Goal: Find specific page/section: Find specific page/section

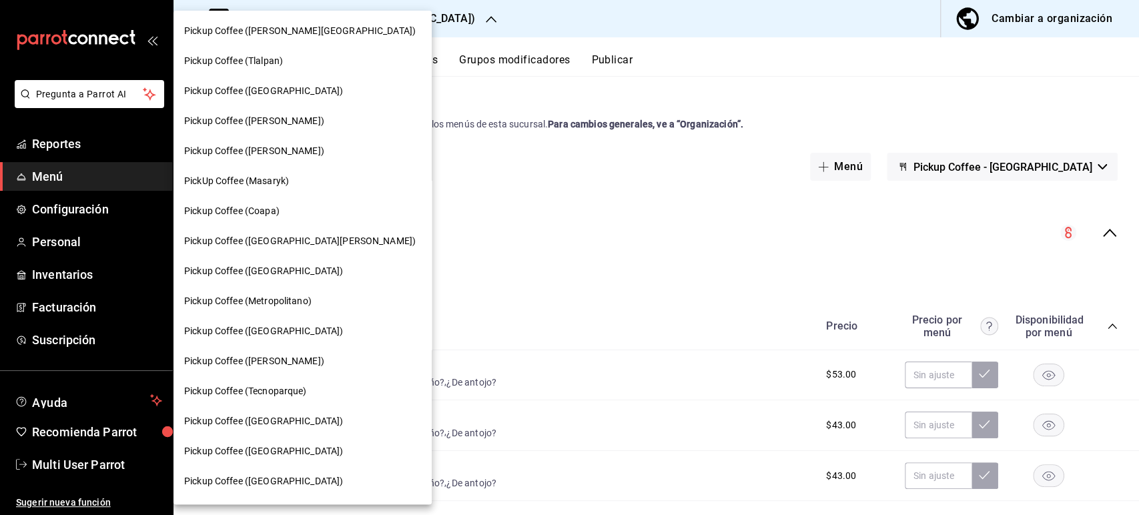
scroll to position [657, 0]
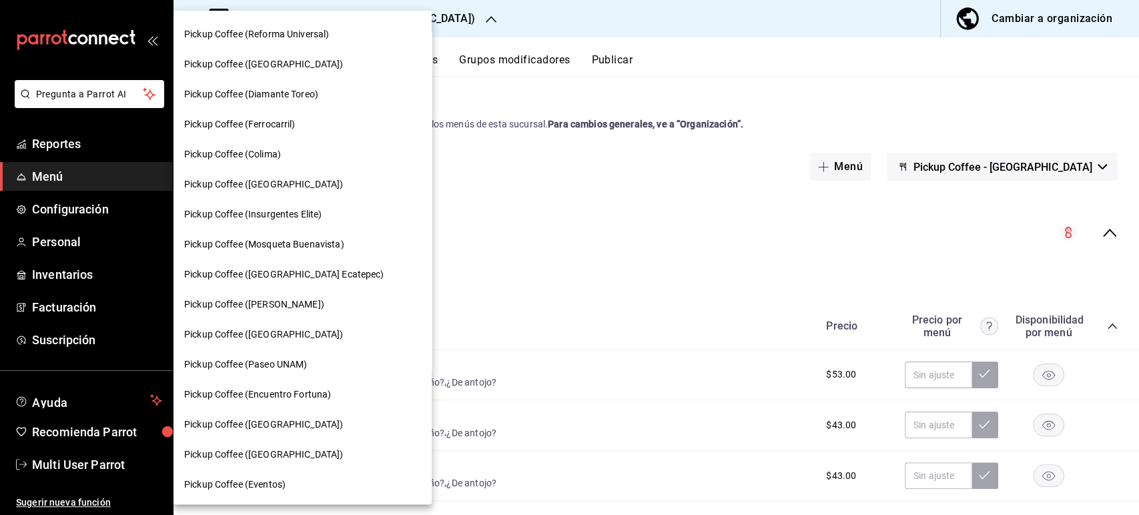
click at [444, 9] on div at bounding box center [569, 257] width 1139 height 515
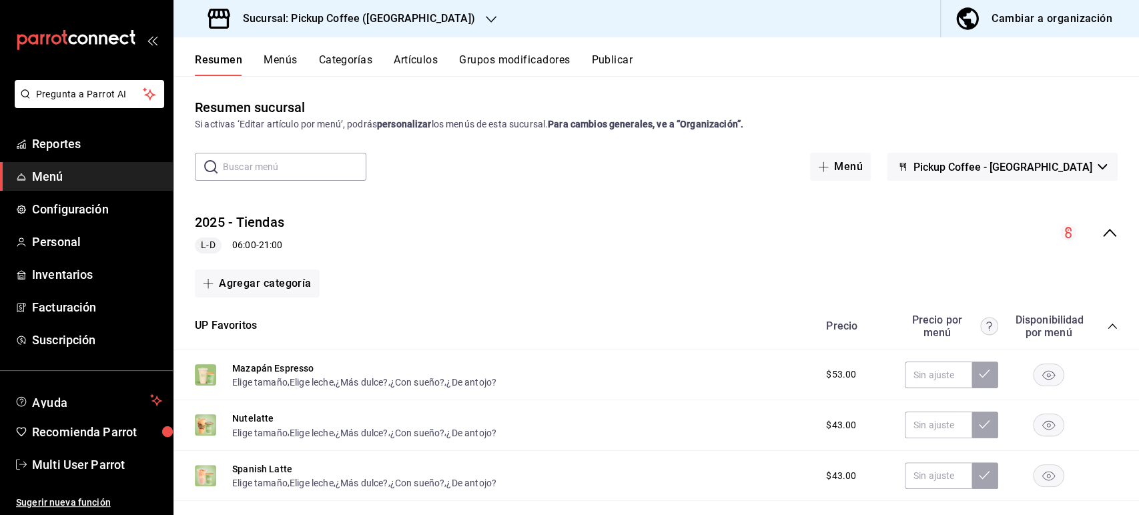
click at [486, 12] on div at bounding box center [491, 19] width 11 height 14
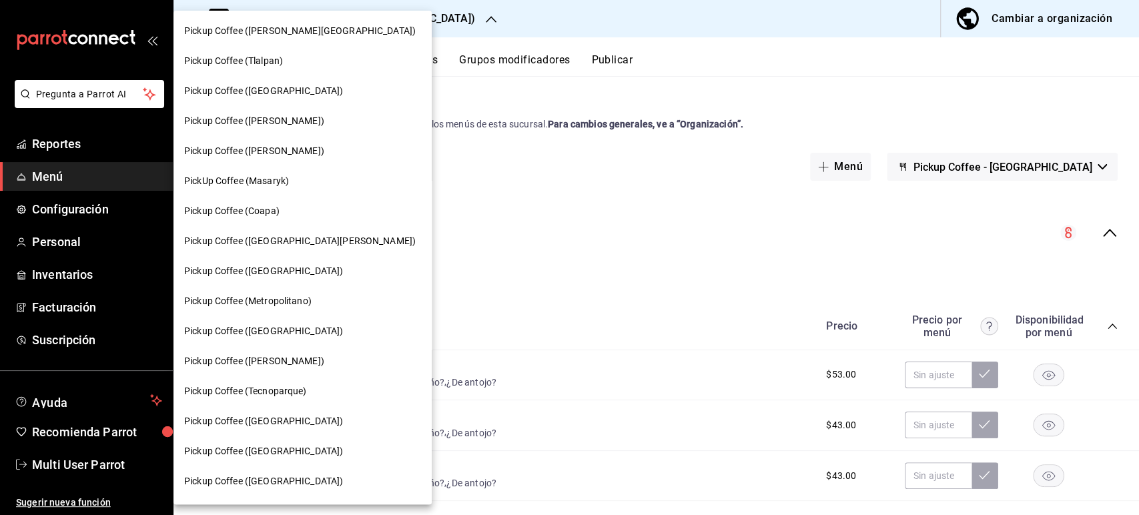
click at [281, 455] on span "Pickup Coffee ([GEOGRAPHIC_DATA])" at bounding box center [263, 452] width 159 height 14
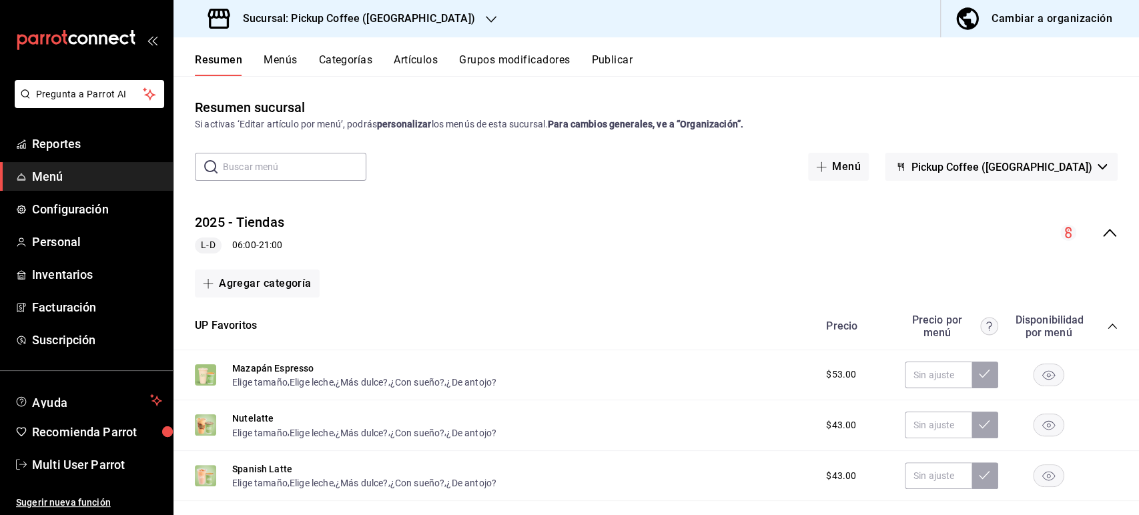
click at [1103, 234] on icon "collapse-menu-row" at bounding box center [1109, 233] width 13 height 8
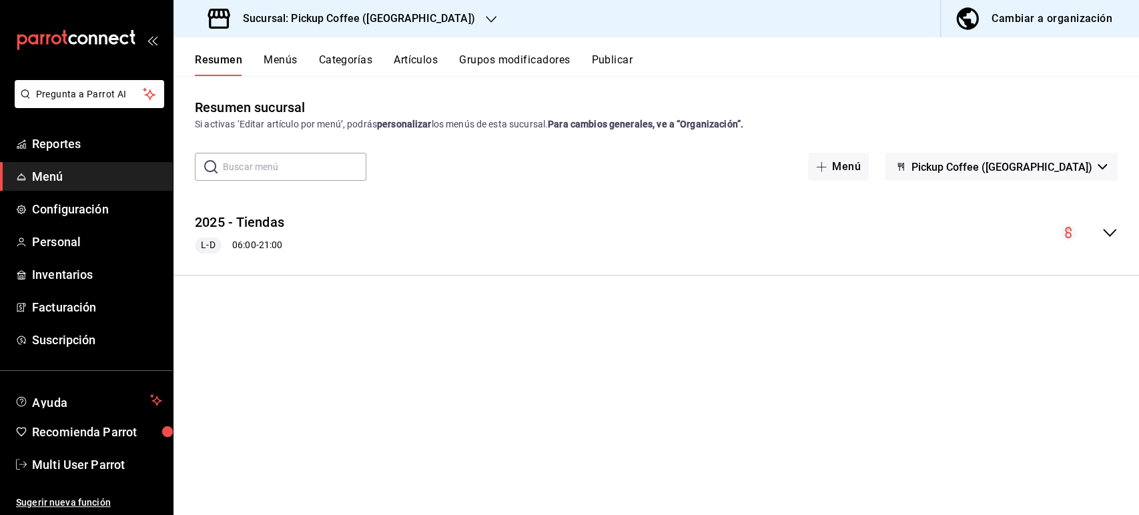
click at [282, 61] on button "Menús" at bounding box center [280, 64] width 33 height 23
click at [219, 58] on button "Resumen" at bounding box center [218, 64] width 46 height 23
